Goal: Navigation & Orientation: Find specific page/section

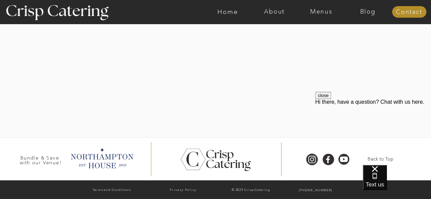
scroll to position [1296, 0]
click at [279, 13] on nav "About" at bounding box center [274, 12] width 47 height 7
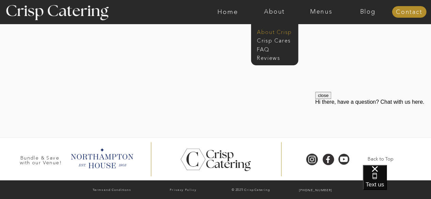
click at [282, 32] on nav "About Crisp" at bounding box center [276, 31] width 39 height 6
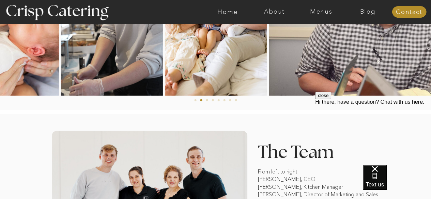
scroll to position [443, 0]
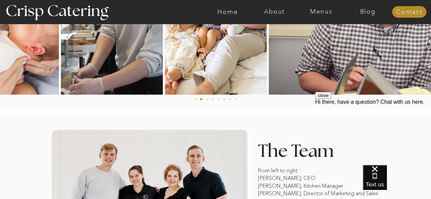
click at [210, 100] on ol at bounding box center [216, 97] width 436 height 5
click at [207, 99] on li "Page dot 3" at bounding box center [207, 99] width 2 height 2
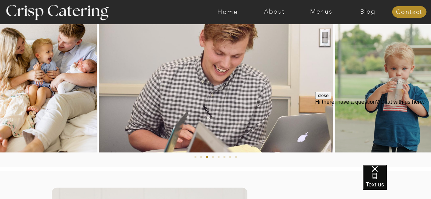
scroll to position [375, 0]
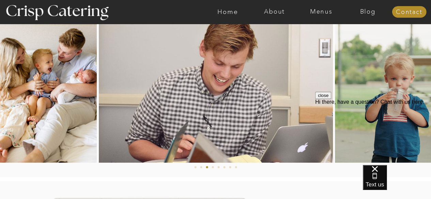
click at [213, 165] on ol at bounding box center [216, 165] width 436 height 5
click at [213, 167] on li "Page dot 4" at bounding box center [213, 167] width 2 height 2
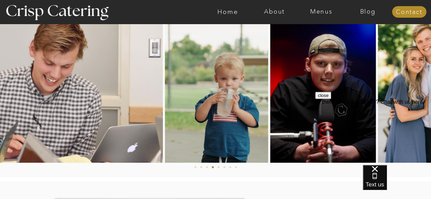
click at [213, 167] on li "Page dot 4" at bounding box center [213, 167] width 2 height 2
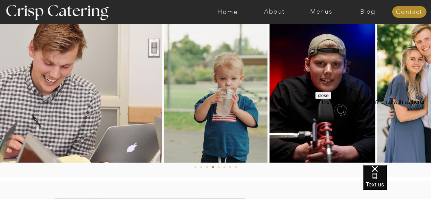
click at [218, 168] on li "Page dot 5" at bounding box center [219, 167] width 2 height 2
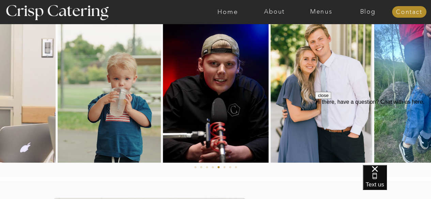
click at [224, 168] on li "Page dot 6" at bounding box center [225, 167] width 2 height 2
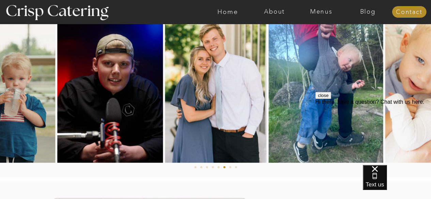
click at [230, 167] on li "Page dot 7" at bounding box center [230, 167] width 2 height 2
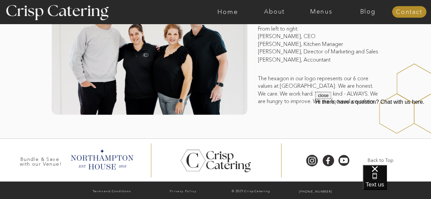
scroll to position [586, 0]
